Goal: Use online tool/utility: Utilize a website feature to perform a specific function

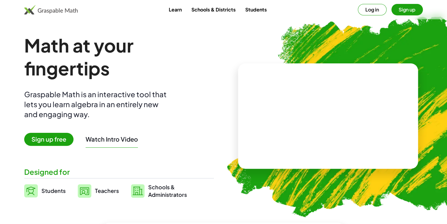
click at [57, 136] on span "Sign up free" at bounding box center [48, 139] width 49 height 13
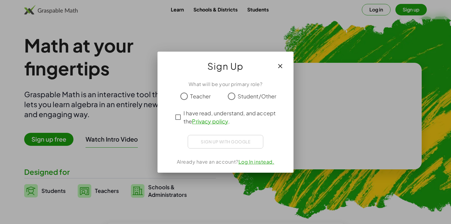
click at [247, 164] on link "Log In instead." at bounding box center [256, 162] width 36 height 6
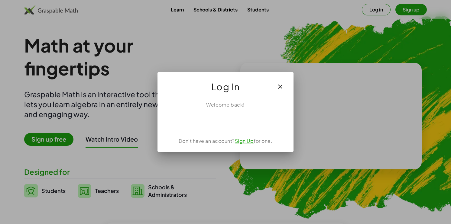
click at [255, 61] on div at bounding box center [225, 112] width 451 height 224
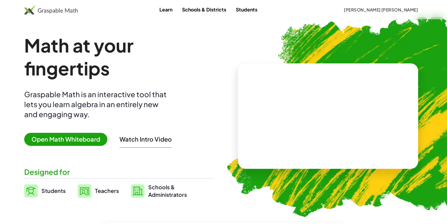
click at [56, 144] on span "Open Math Whiteboard" at bounding box center [65, 139] width 83 height 13
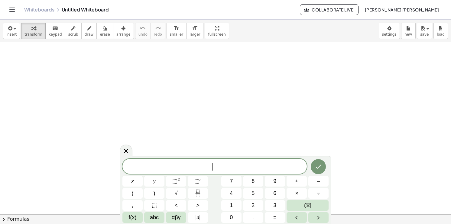
scroll to position [30, 0]
click at [202, 192] on button "Fraction" at bounding box center [198, 193] width 20 height 11
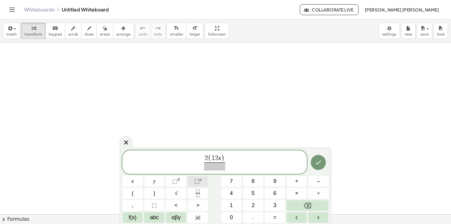
click at [198, 178] on span "⬚" at bounding box center [196, 181] width 5 height 6
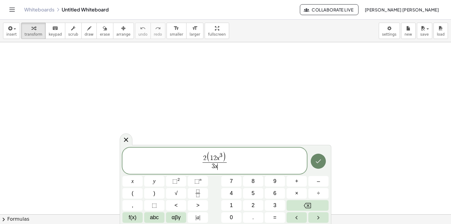
click at [318, 164] on icon "Done" at bounding box center [318, 161] width 7 height 7
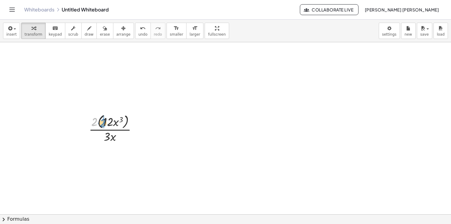
drag, startPoint x: 94, startPoint y: 123, endPoint x: 103, endPoint y: 124, distance: 8.5
drag, startPoint x: 102, startPoint y: 152, endPoint x: 112, endPoint y: 154, distance: 11.1
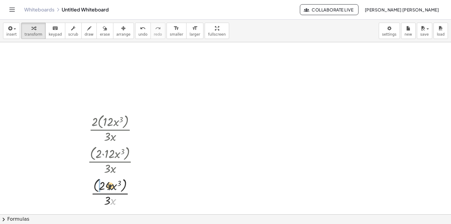
drag, startPoint x: 112, startPoint y: 200, endPoint x: 109, endPoint y: 185, distance: 15.5
click at [109, 185] on div at bounding box center [115, 192] width 61 height 32
drag, startPoint x: 110, startPoint y: 196, endPoint x: 105, endPoint y: 187, distance: 10.0
click at [105, 187] on div at bounding box center [115, 192] width 61 height 32
click at [92, 183] on div at bounding box center [115, 192] width 61 height 32
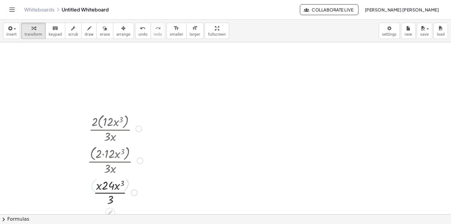
click at [97, 186] on div at bounding box center [115, 192] width 61 height 30
drag, startPoint x: 97, startPoint y: 187, endPoint x: 114, endPoint y: 201, distance: 21.4
click at [114, 201] on div at bounding box center [115, 192] width 61 height 30
drag, startPoint x: 99, startPoint y: 186, endPoint x: 117, endPoint y: 209, distance: 29.0
click at [117, 157] on div at bounding box center [115, 160] width 61 height 32
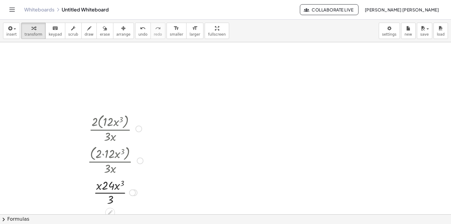
click at [120, 156] on div at bounding box center [115, 160] width 61 height 32
click at [113, 209] on div at bounding box center [110, 213] width 10 height 10
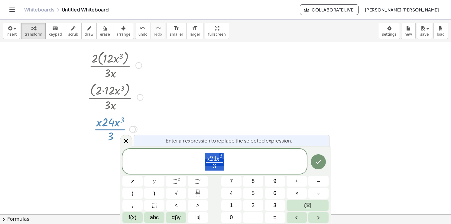
scroll to position [95, 0]
click at [227, 109] on div at bounding box center [225, 139] width 451 height 384
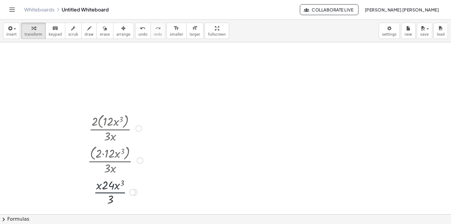
scroll to position [30, 0]
click at [135, 194] on div at bounding box center [134, 192] width 7 height 7
click at [135, 193] on div "Transform line Copy line as LaTeX Copy derivation as LaTeX Expand new lines: On" at bounding box center [132, 192] width 7 height 7
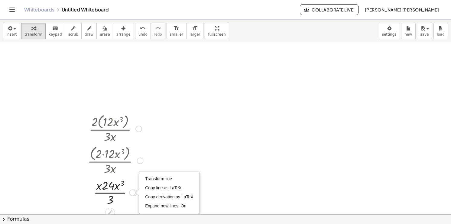
click at [135, 193] on div "Transform line Copy line as LaTeX Copy derivation as LaTeX Expand new lines: On" at bounding box center [132, 192] width 7 height 7
click at [144, 160] on div at bounding box center [115, 160] width 61 height 32
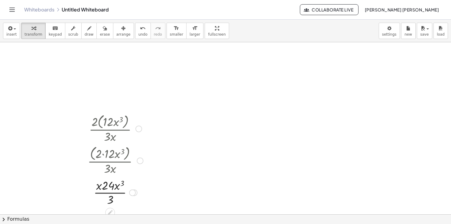
click at [138, 161] on div at bounding box center [140, 160] width 7 height 7
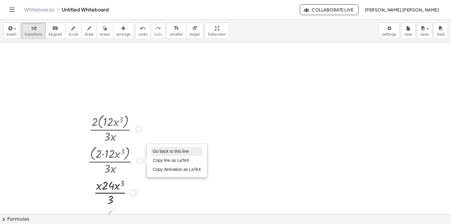
click at [168, 149] on span "Go back to this line" at bounding box center [171, 151] width 36 height 5
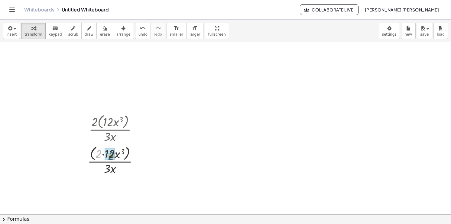
drag, startPoint x: 99, startPoint y: 151, endPoint x: 111, endPoint y: 153, distance: 13.1
click at [126, 182] on div at bounding box center [115, 192] width 61 height 32
drag, startPoint x: 109, startPoint y: 201, endPoint x: 113, endPoint y: 190, distance: 11.4
click at [113, 190] on div at bounding box center [115, 192] width 61 height 30
drag, startPoint x: 110, startPoint y: 201, endPoint x: 115, endPoint y: 189, distance: 13.1
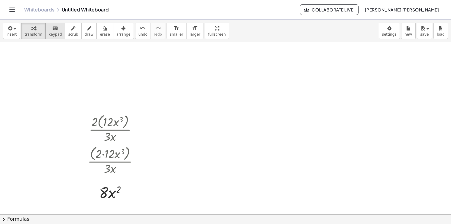
click at [54, 34] on span "keypad" at bounding box center [55, 34] width 13 height 4
click at [53, 27] on div "keyboard" at bounding box center [55, 27] width 13 height 7
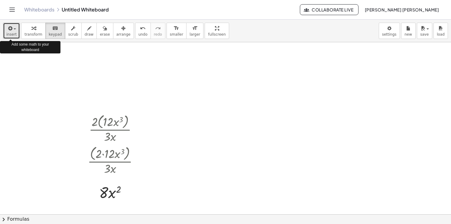
click at [14, 30] on span "button" at bounding box center [15, 28] width 2 height 1
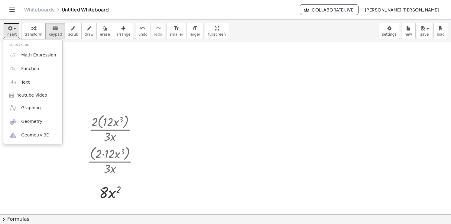
click at [190, 54] on div at bounding box center [225, 204] width 451 height 384
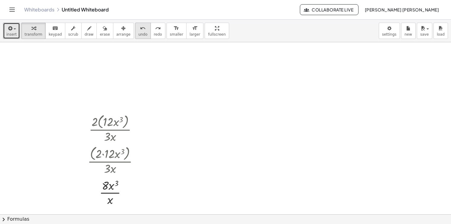
click at [140, 29] on icon "undo" at bounding box center [143, 28] width 6 height 7
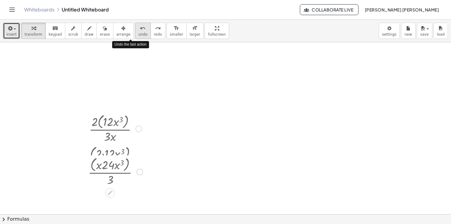
click at [140, 29] on icon "undo" at bounding box center [143, 28] width 6 height 7
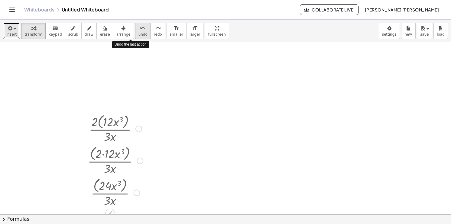
click at [140, 29] on icon "undo" at bounding box center [143, 28] width 6 height 7
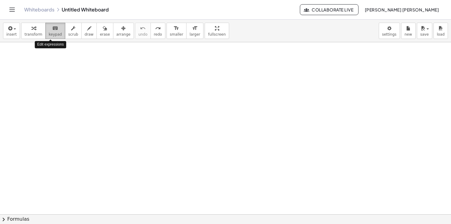
click at [53, 32] on span "keypad" at bounding box center [55, 34] width 13 height 4
click at [100, 114] on div at bounding box center [225, 204] width 451 height 384
click at [130, 135] on div at bounding box center [225, 204] width 451 height 384
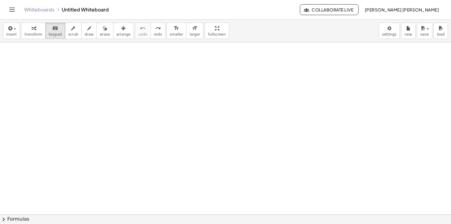
click at [130, 135] on div at bounding box center [225, 204] width 451 height 384
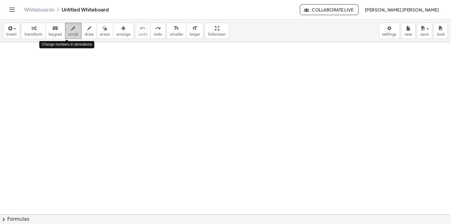
click at [70, 28] on div "button" at bounding box center [73, 27] width 10 height 7
click at [85, 31] on div "button" at bounding box center [89, 27] width 9 height 7
drag, startPoint x: 76, startPoint y: 100, endPoint x: 76, endPoint y: 115, distance: 15.4
click at [76, 115] on div at bounding box center [225, 204] width 451 height 384
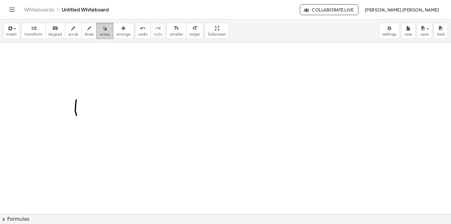
click at [100, 29] on div "button" at bounding box center [105, 27] width 10 height 7
drag, startPoint x: 62, startPoint y: 99, endPoint x: 83, endPoint y: 92, distance: 22.6
click at [83, 92] on div at bounding box center [225, 204] width 451 height 384
click at [55, 35] on span "keypad" at bounding box center [55, 34] width 13 height 4
click at [174, 179] on div at bounding box center [225, 204] width 451 height 384
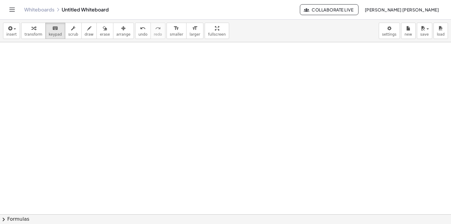
click at [174, 179] on div at bounding box center [225, 204] width 451 height 384
click at [12, 36] on span "insert" at bounding box center [11, 34] width 10 height 4
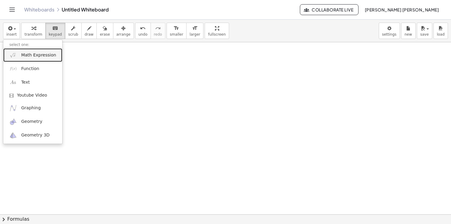
click at [39, 58] on span "Math Expression" at bounding box center [38, 55] width 35 height 6
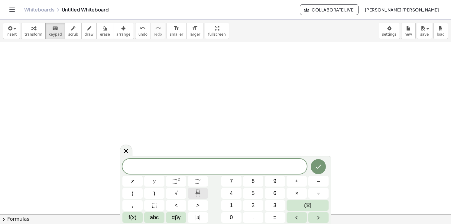
click at [200, 192] on icon "Fraction" at bounding box center [198, 194] width 8 height 8
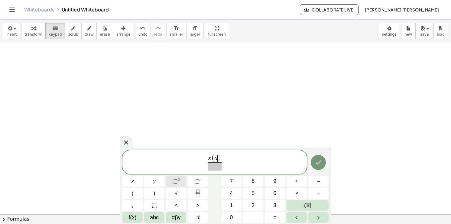
click at [176, 181] on span "⬚" at bounding box center [174, 181] width 5 height 6
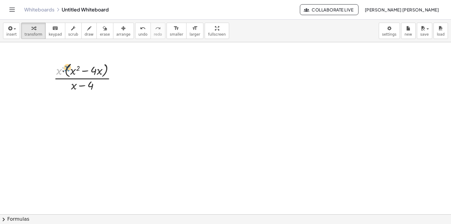
drag, startPoint x: 60, startPoint y: 72, endPoint x: 68, endPoint y: 69, distance: 8.7
click at [68, 69] on div at bounding box center [87, 77] width 73 height 32
drag, startPoint x: 58, startPoint y: 72, endPoint x: 55, endPoint y: 71, distance: 3.0
click at [55, 71] on div at bounding box center [87, 77] width 73 height 32
drag, startPoint x: 105, startPoint y: 68, endPoint x: 82, endPoint y: 69, distance: 23.3
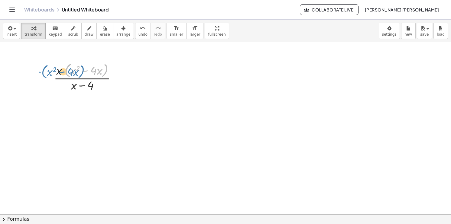
click at [82, 69] on div at bounding box center [87, 77] width 73 height 32
drag, startPoint x: 57, startPoint y: 70, endPoint x: 67, endPoint y: 70, distance: 10.0
click at [67, 70] on div at bounding box center [87, 77] width 73 height 32
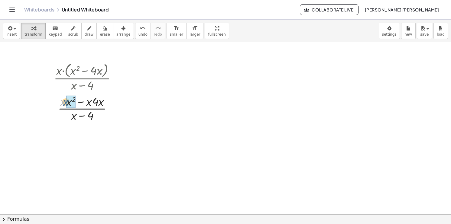
drag, startPoint x: 62, startPoint y: 101, endPoint x: 68, endPoint y: 102, distance: 6.4
drag, startPoint x: 85, startPoint y: 132, endPoint x: 96, endPoint y: 132, distance: 10.9
drag, startPoint x: 94, startPoint y: 133, endPoint x: 66, endPoint y: 134, distance: 27.9
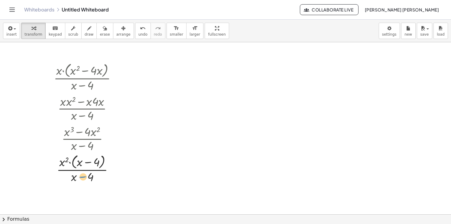
click at [78, 178] on div at bounding box center [87, 169] width 73 height 32
drag, startPoint x: 73, startPoint y: 177, endPoint x: 79, endPoint y: 165, distance: 13.2
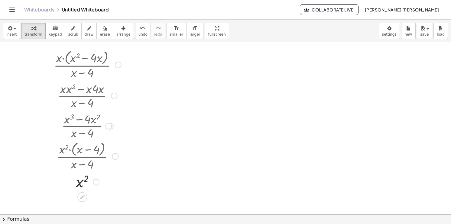
scroll to position [43, 0]
